Goal: Navigation & Orientation: Find specific page/section

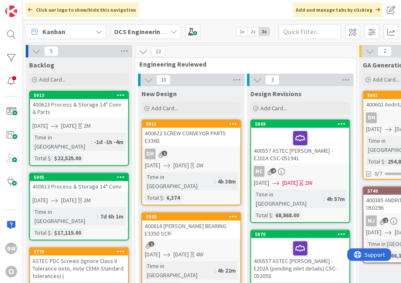
scroll to position [0, 632]
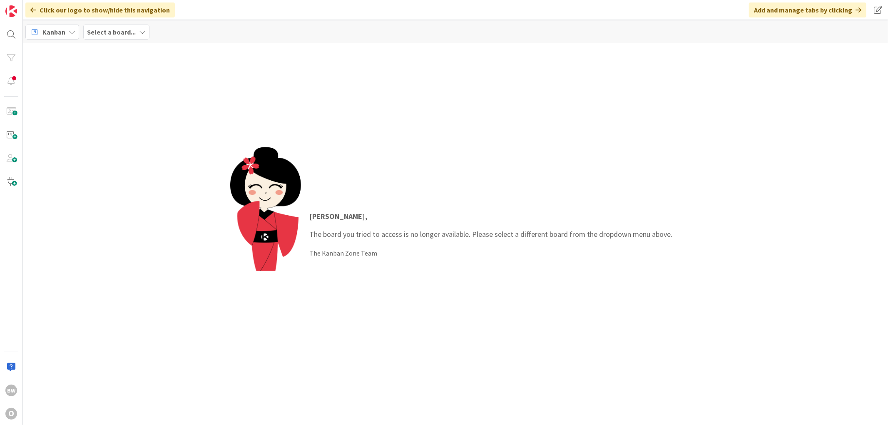
drag, startPoint x: 111, startPoint y: 31, endPoint x: 117, endPoint y: 36, distance: 8.0
click at [112, 32] on b "Select a board..." at bounding box center [111, 32] width 49 height 8
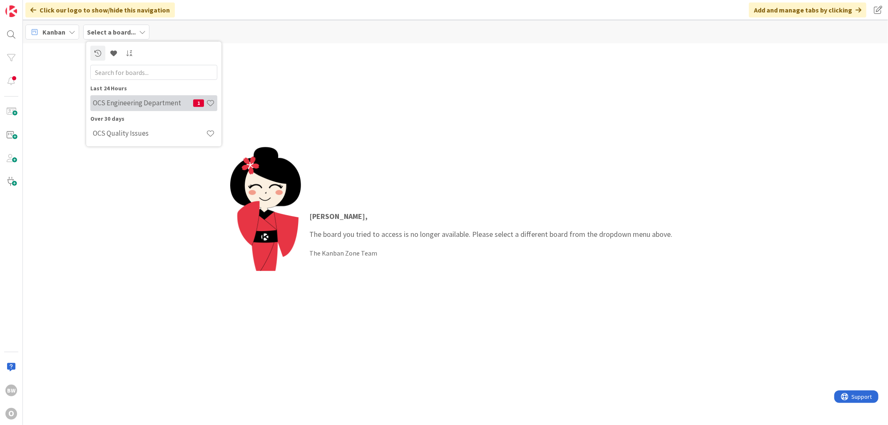
click at [131, 100] on h4 "OCS Engineering Department" at bounding box center [143, 103] width 100 height 8
